Goal: Task Accomplishment & Management: Use online tool/utility

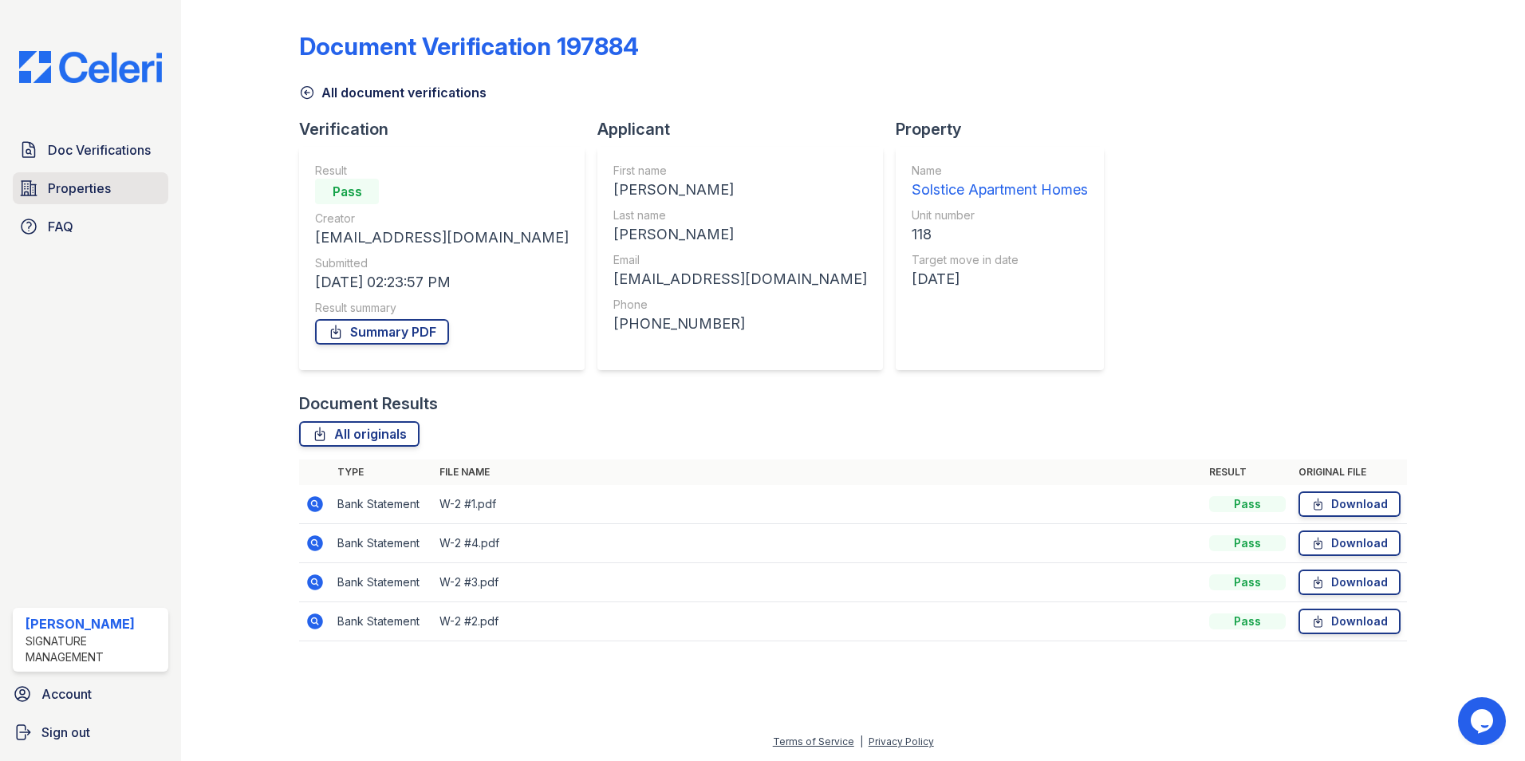
click at [63, 190] on span "Properties" at bounding box center [79, 188] width 63 height 19
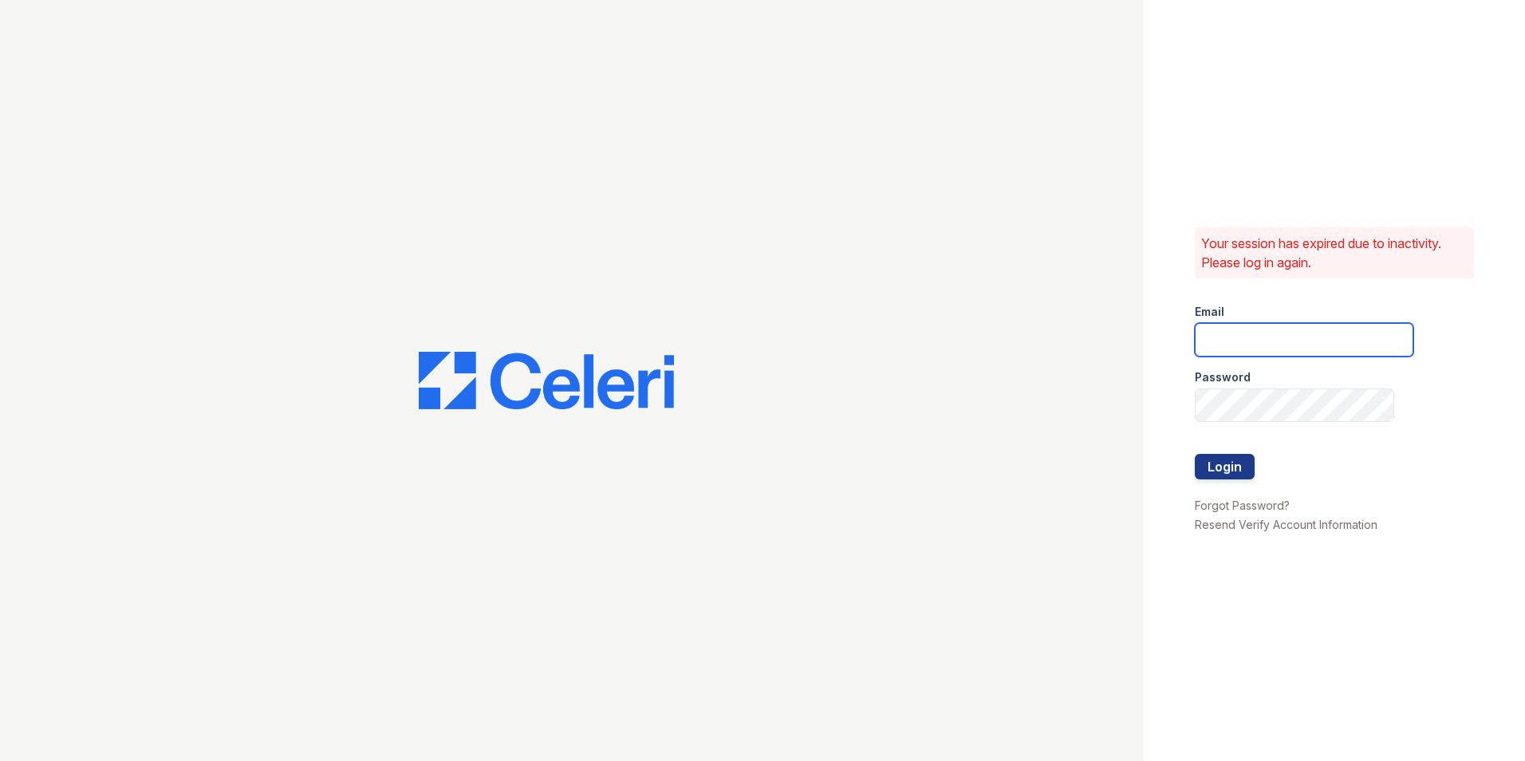
click at [1239, 344] on input "email" at bounding box center [1304, 339] width 219 height 33
type input "aimegatica@spmlv.com"
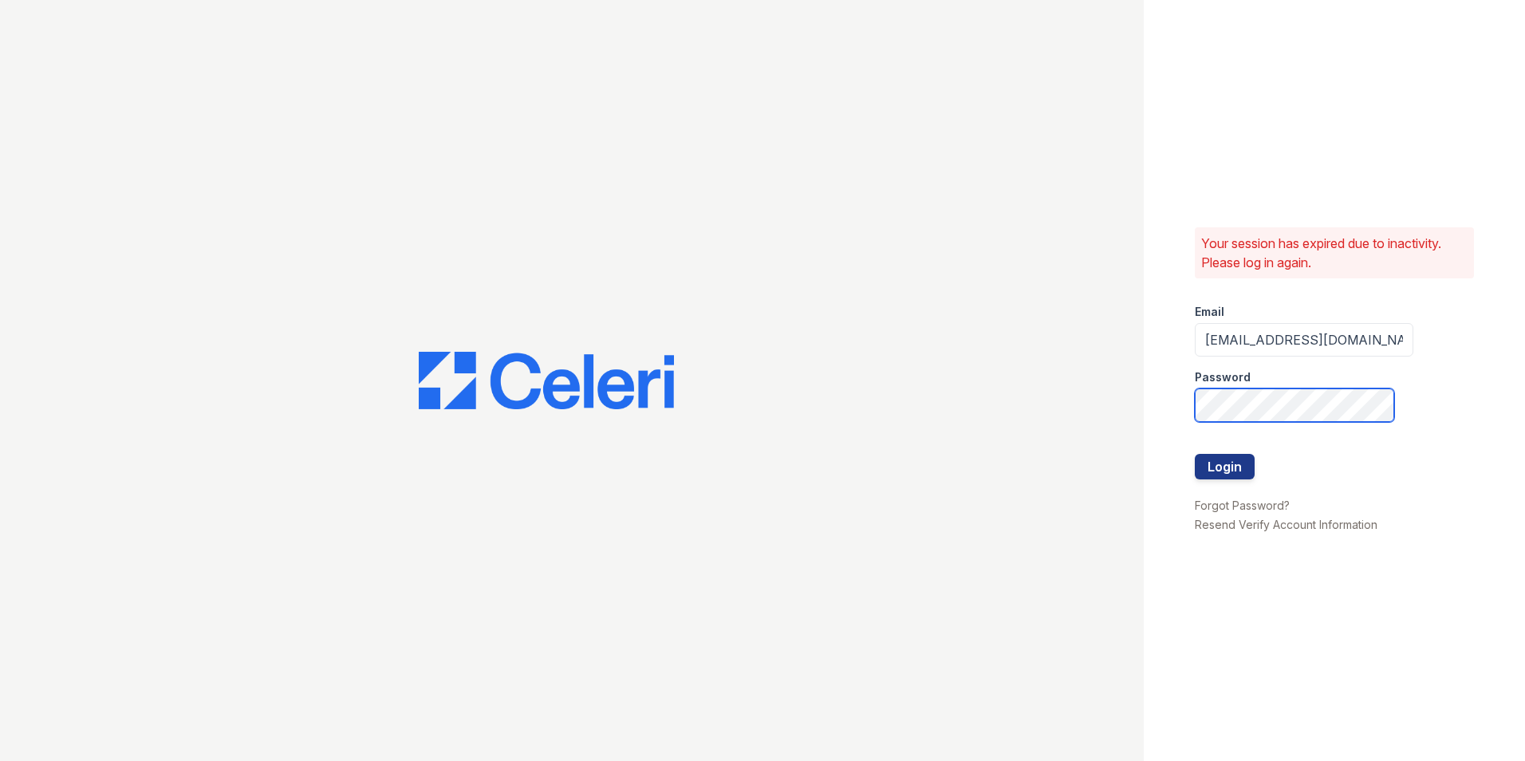
click at [1195, 454] on button "Login" at bounding box center [1225, 467] width 60 height 26
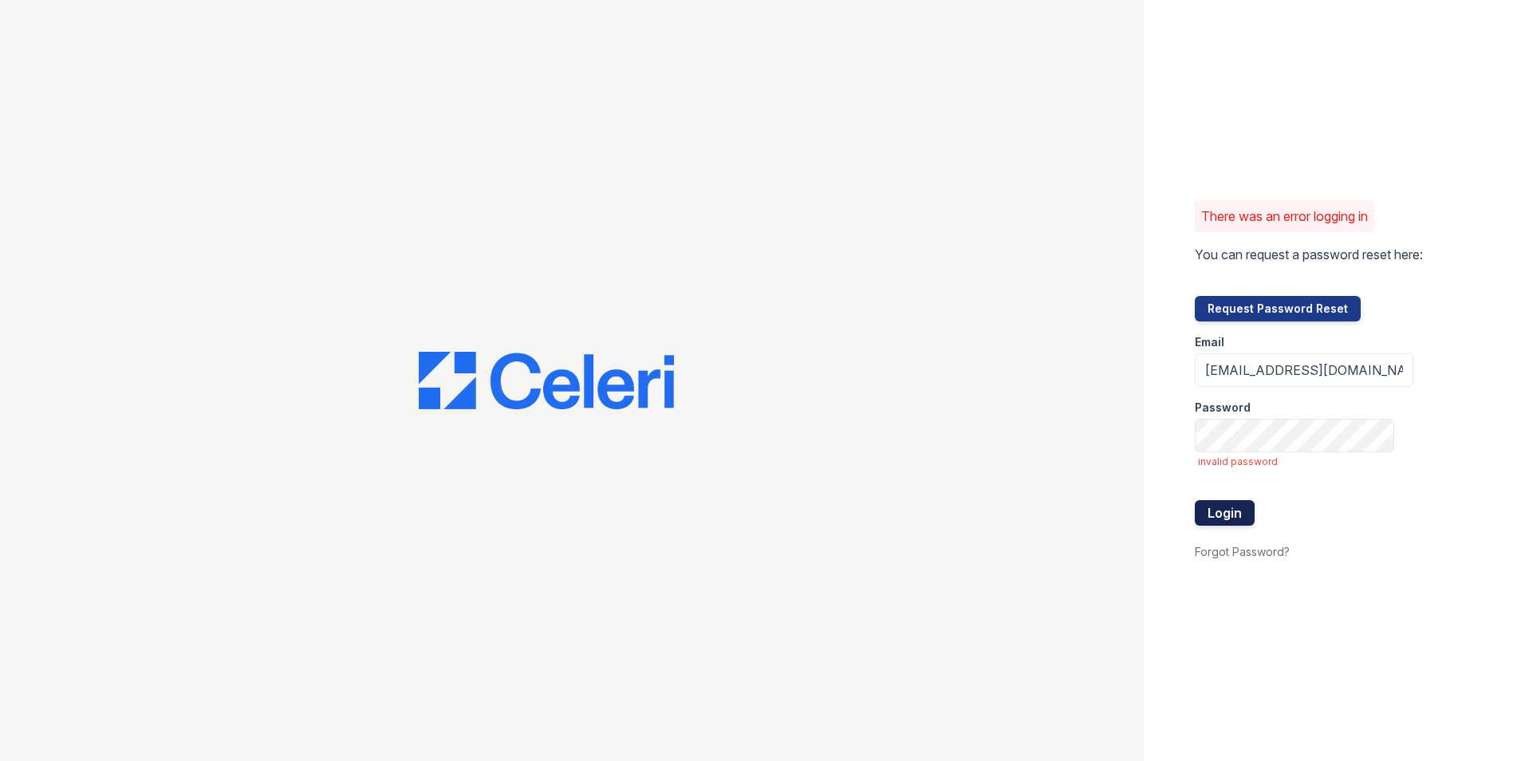
click at [1231, 509] on button "Login" at bounding box center [1225, 513] width 60 height 26
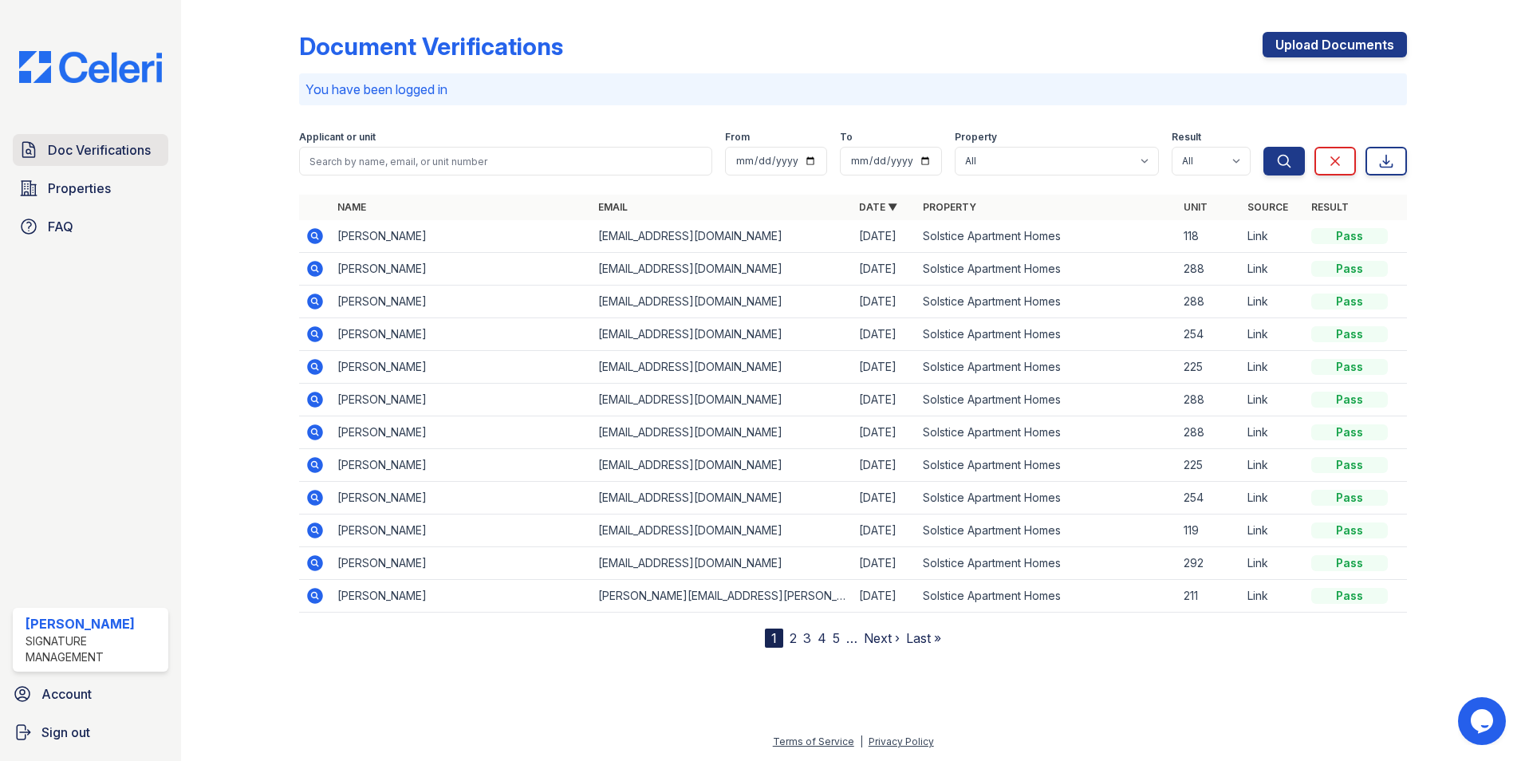
click at [104, 152] on span "Doc Verifications" at bounding box center [99, 149] width 103 height 19
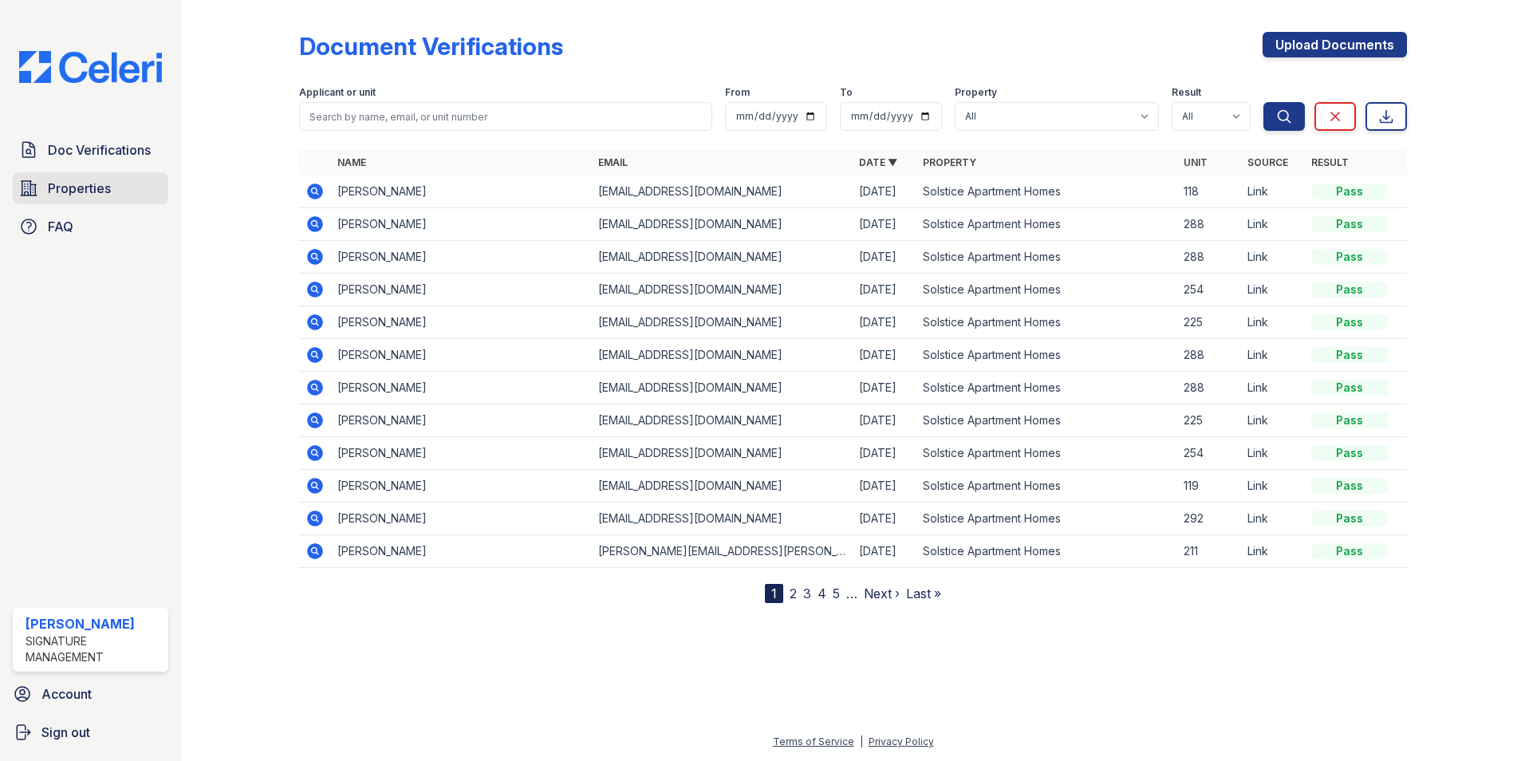
click at [73, 186] on span "Properties" at bounding box center [79, 188] width 63 height 19
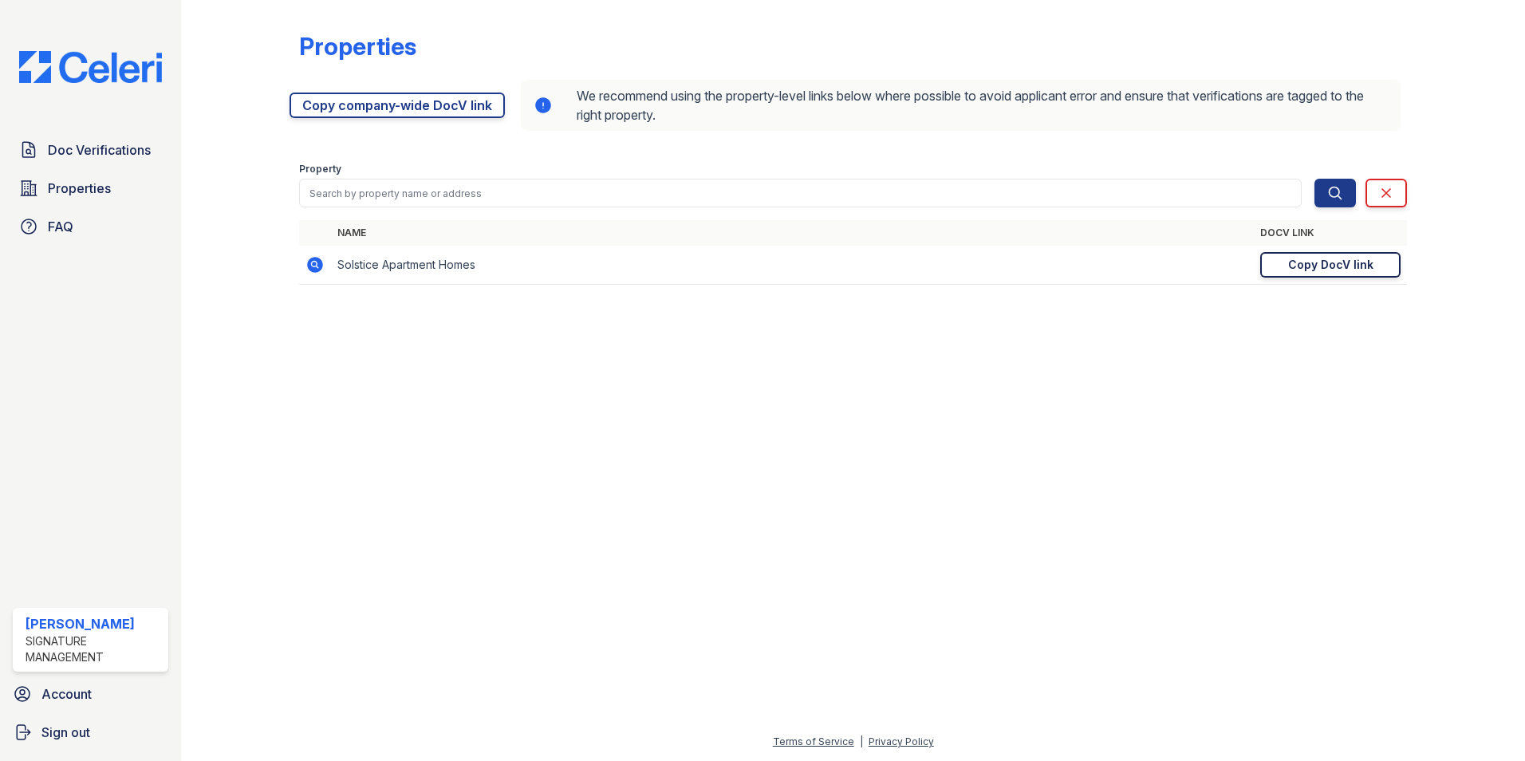
click at [1355, 270] on div "Copy DocV link" at bounding box center [1330, 265] width 85 height 16
click at [31, 687] on icon at bounding box center [22, 693] width 19 height 19
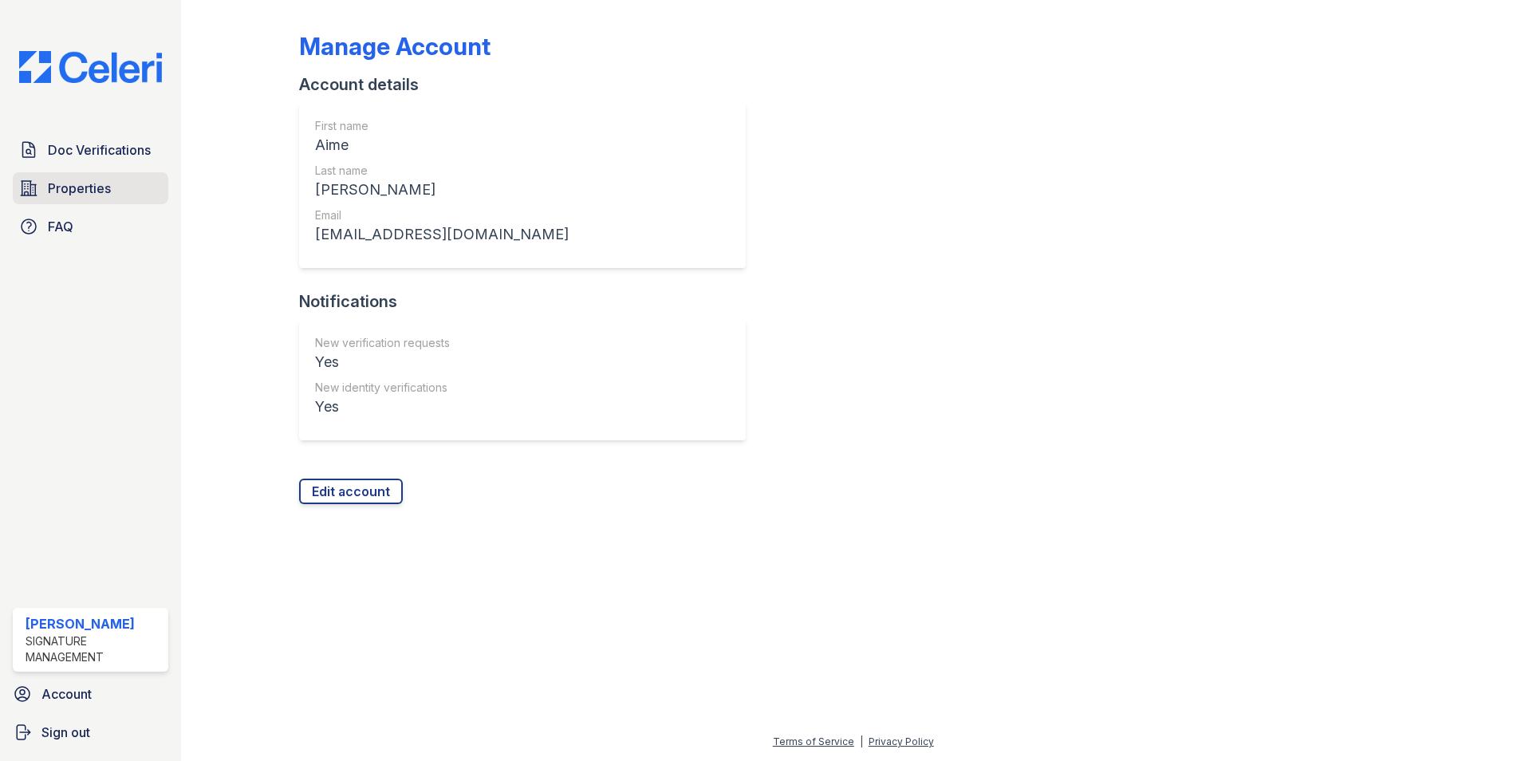
click at [43, 183] on link "Properties" at bounding box center [91, 188] width 156 height 32
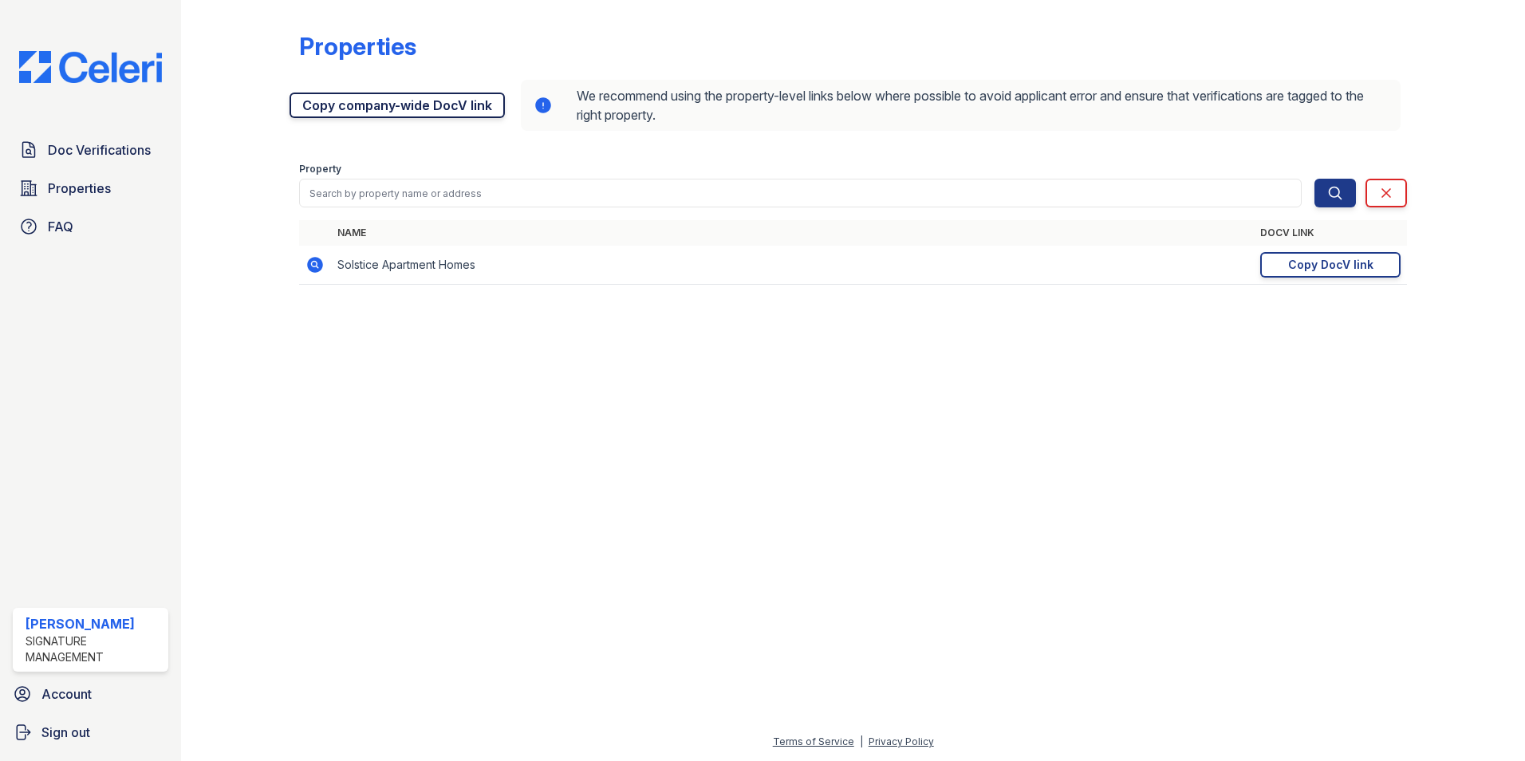
click at [345, 103] on link "Copy company-wide DocV link" at bounding box center [396, 106] width 215 height 26
